Goal: Register for event/course

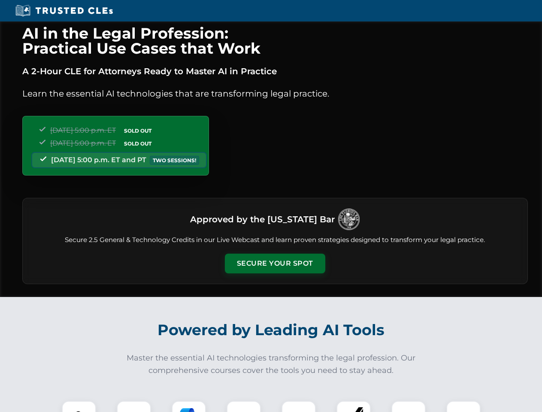
click at [275, 263] on button "Secure Your Spot" at bounding box center [275, 264] width 100 height 20
click at [79, 406] on img at bounding box center [79, 417] width 25 height 25
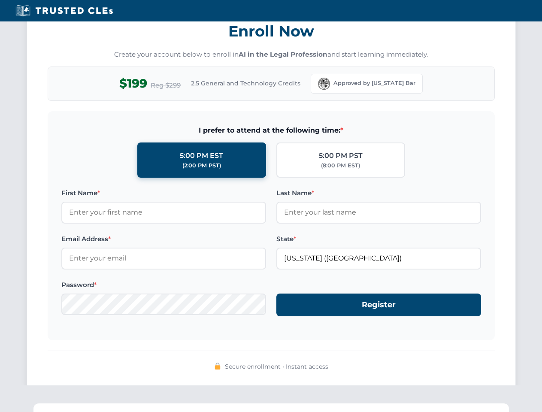
scroll to position [842, 0]
